Goal: Information Seeking & Learning: Understand process/instructions

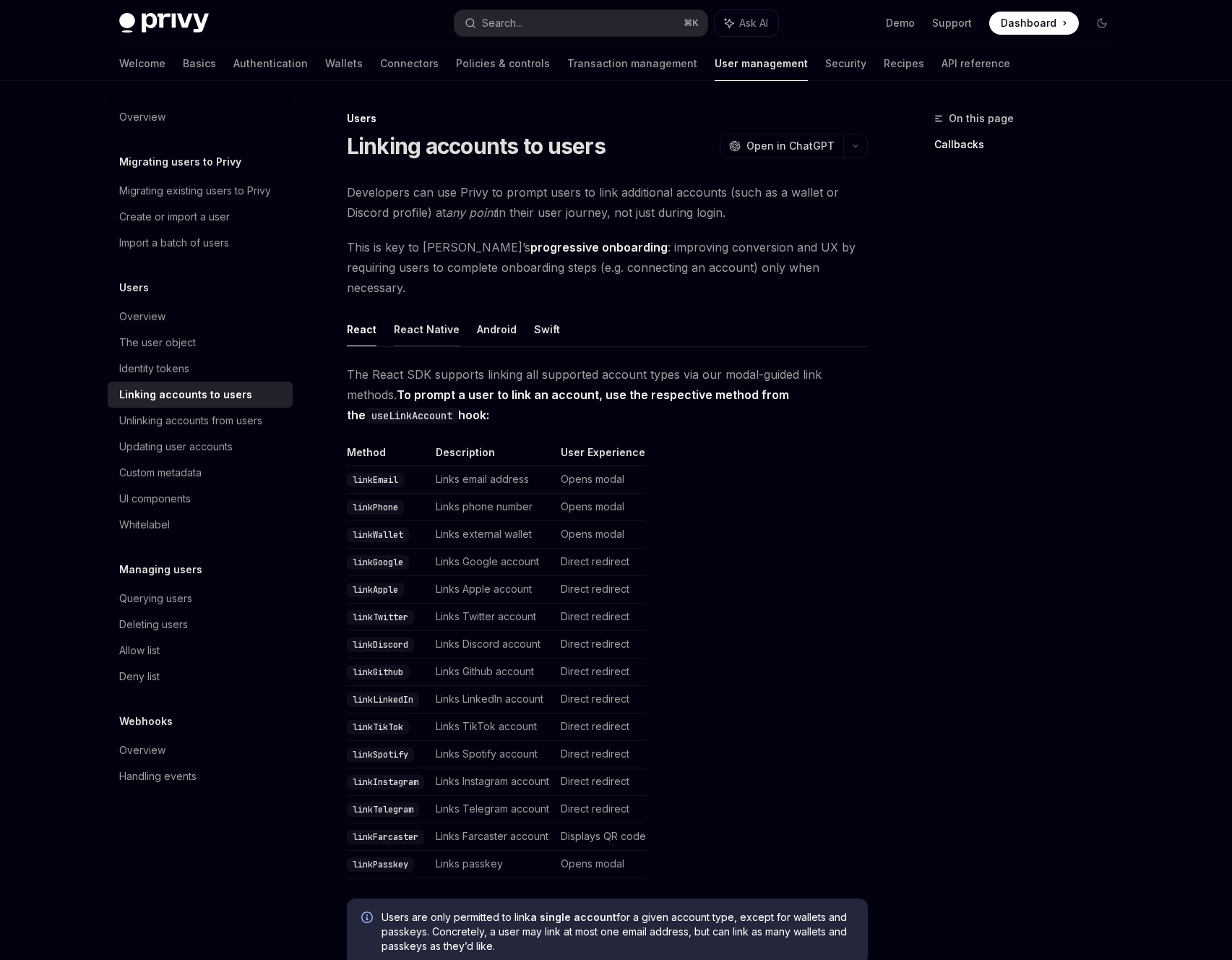
click at [442, 312] on button "React Native" at bounding box center [426, 329] width 65 height 34
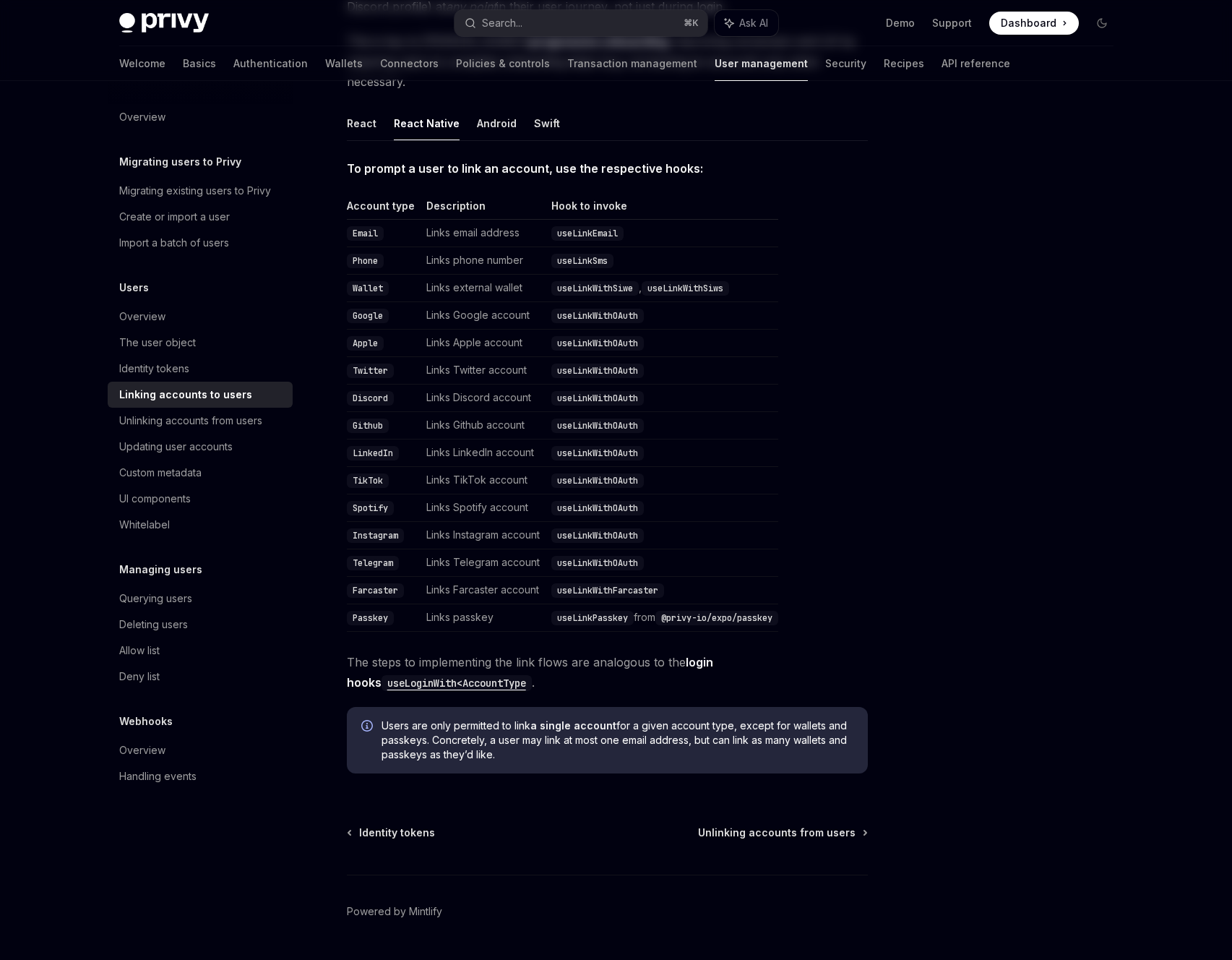
scroll to position [225, 0]
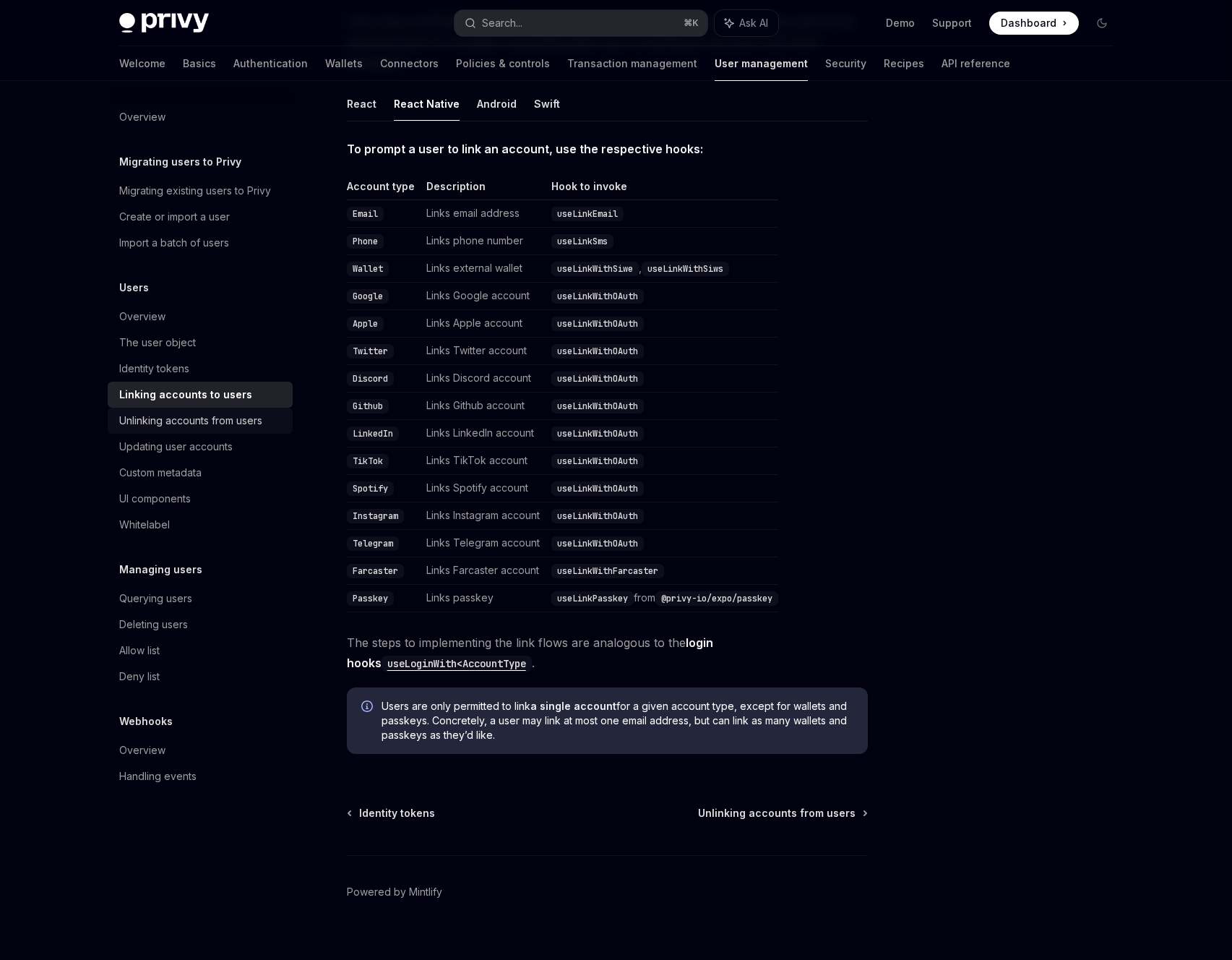
click at [221, 424] on div "Unlinking accounts from users" at bounding box center [191, 420] width 143 height 17
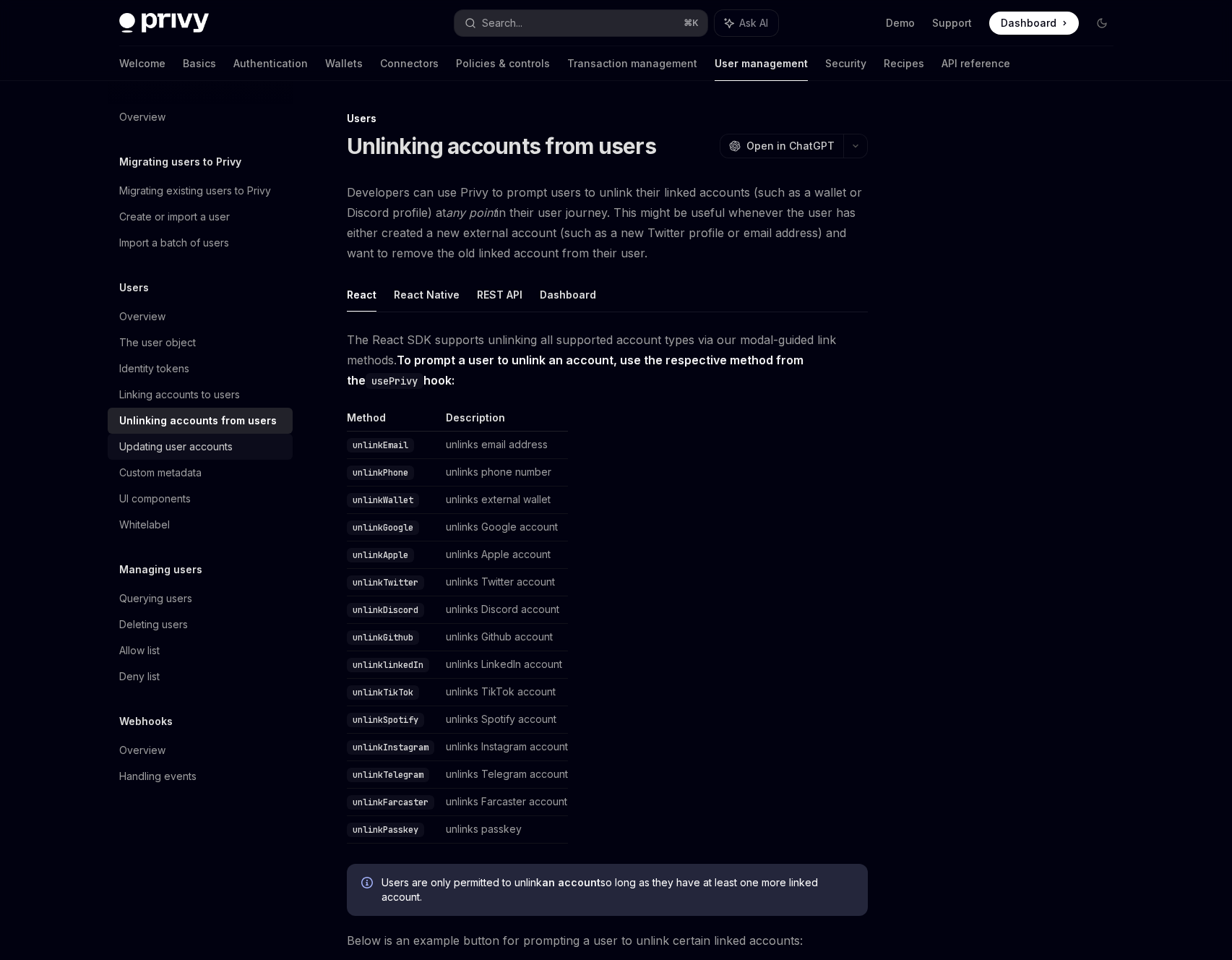
click at [228, 446] on div "Updating user accounts" at bounding box center [176, 446] width 114 height 17
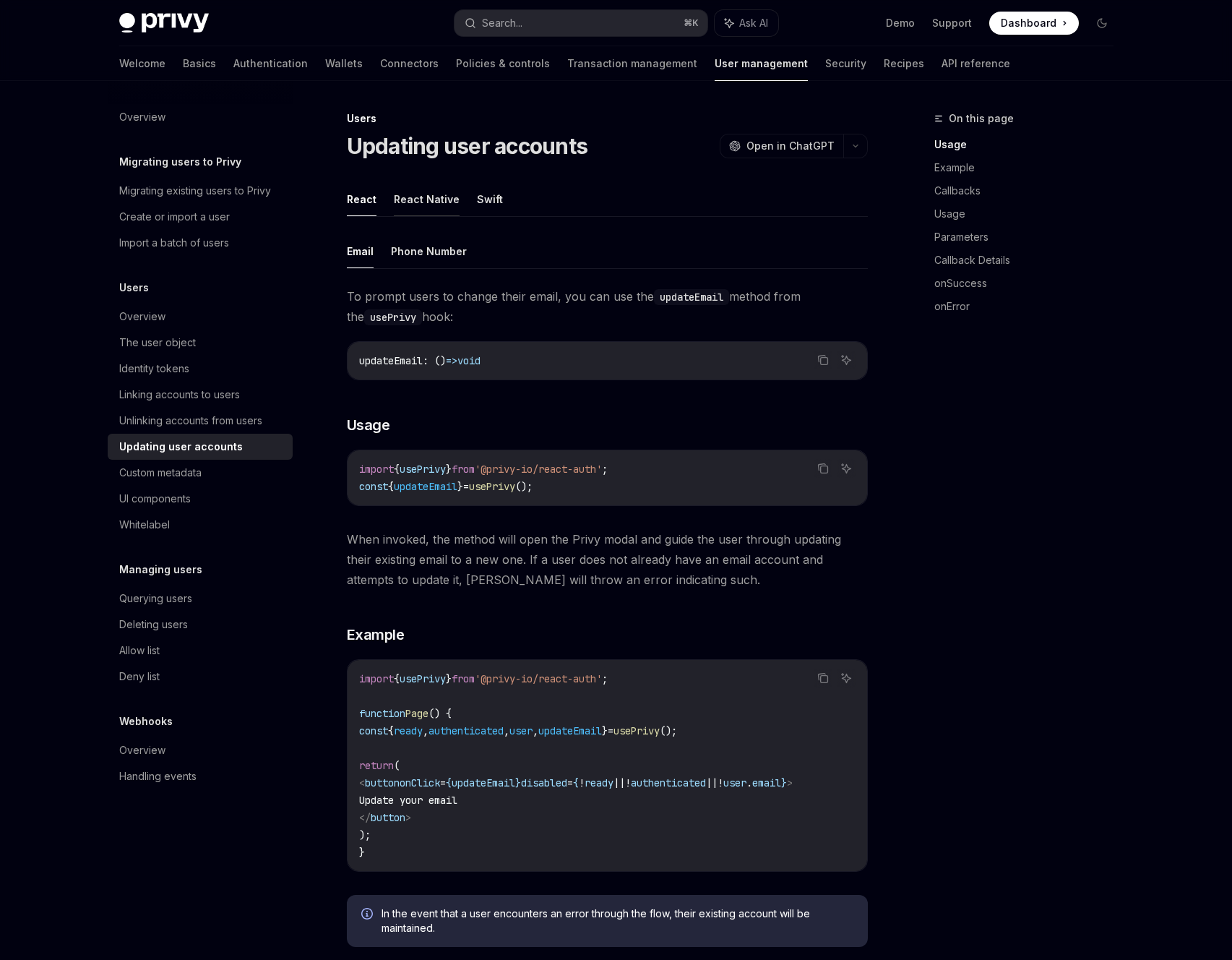
click at [419, 197] on button "React Native" at bounding box center [426, 199] width 65 height 34
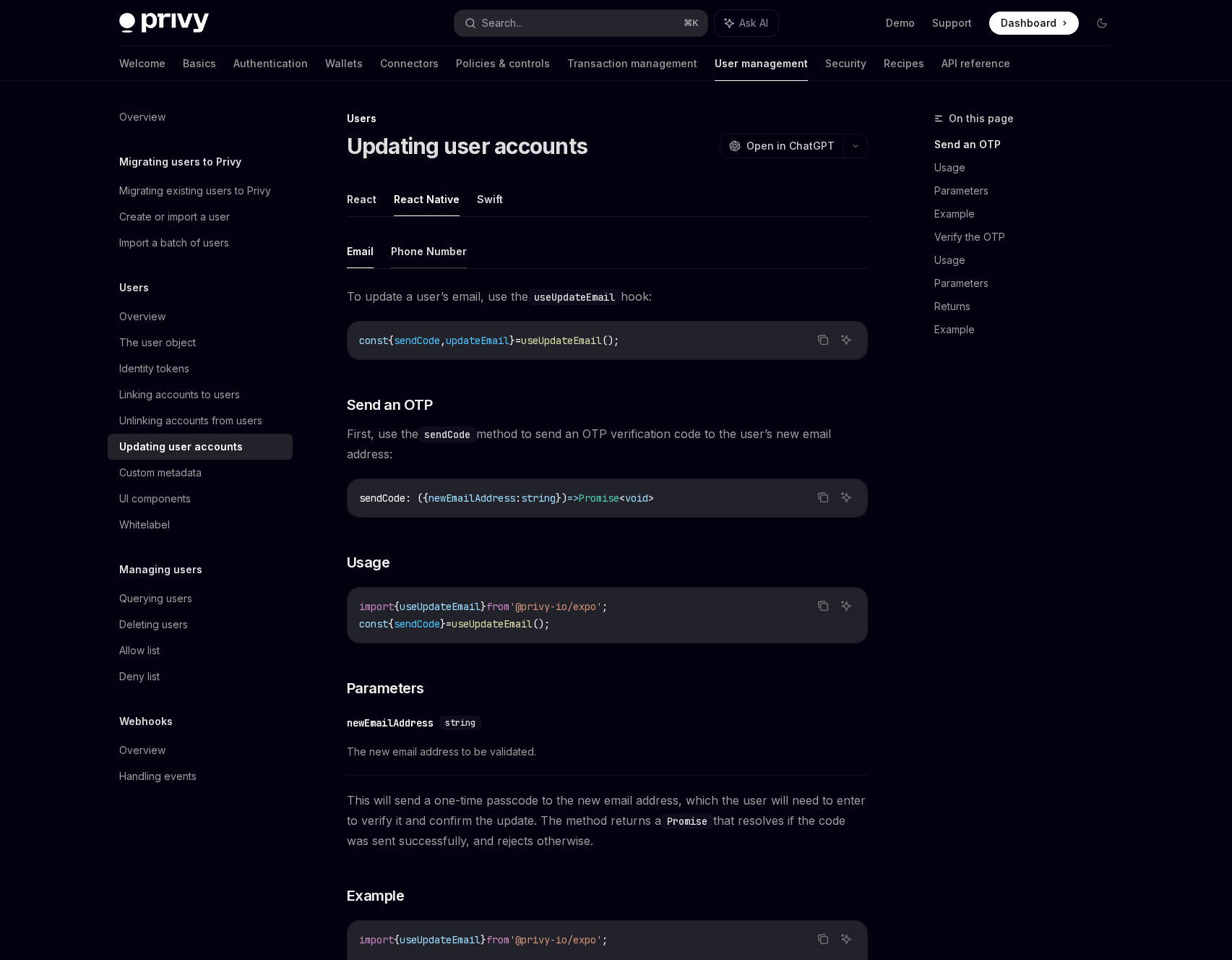
click at [416, 245] on button "Phone Number" at bounding box center [429, 251] width 76 height 34
click at [364, 252] on button "Email" at bounding box center [360, 251] width 27 height 34
type textarea "*"
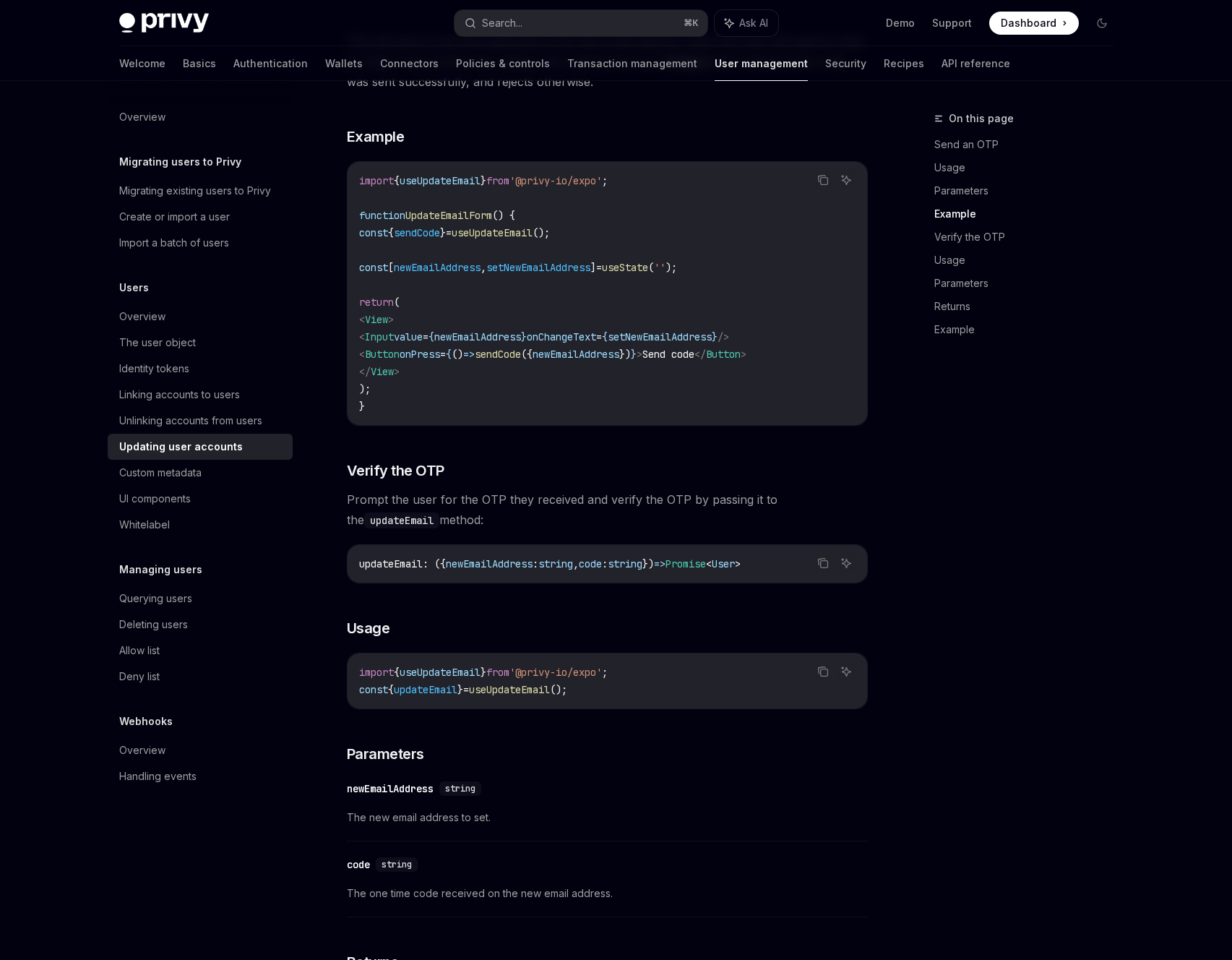
scroll to position [1296, 0]
